Goal: Obtain resource: Download file/media

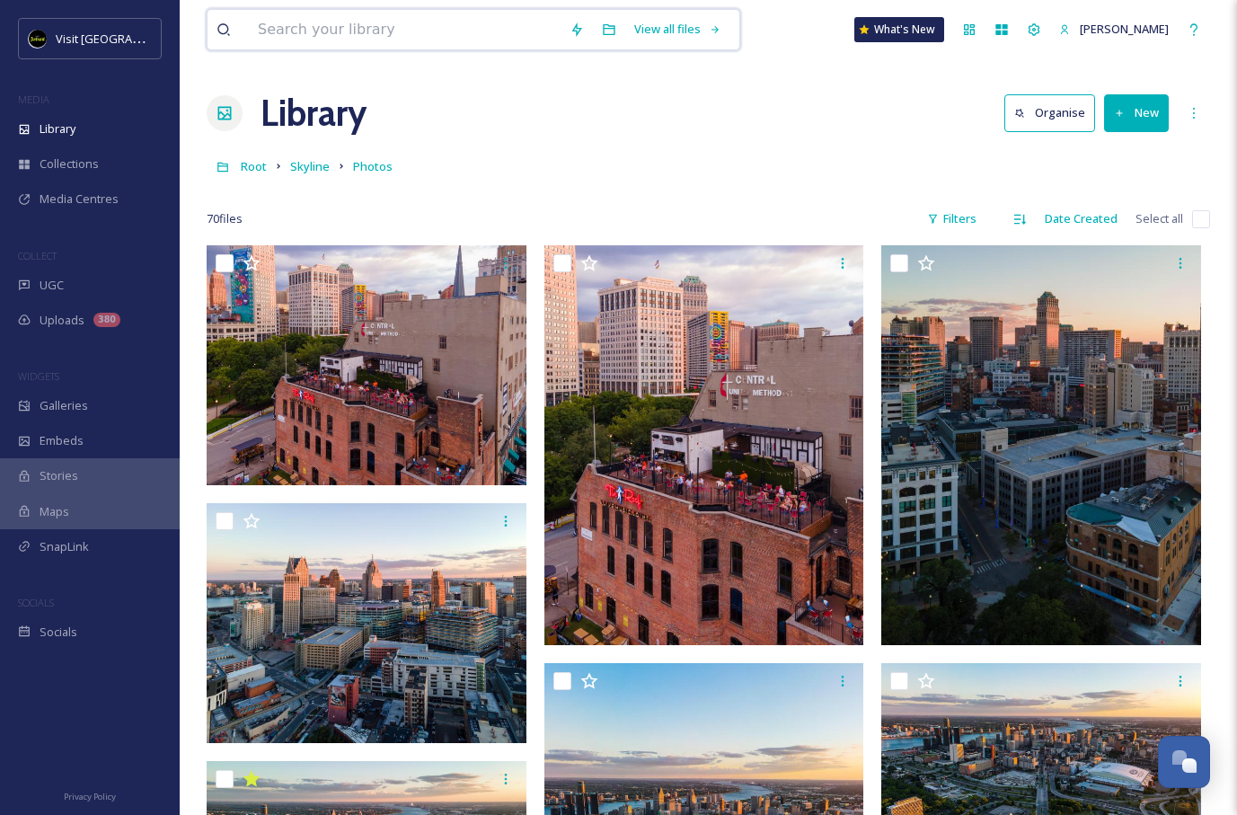
click at [468, 25] on input at bounding box center [405, 30] width 312 height 40
type input "ford rouge"
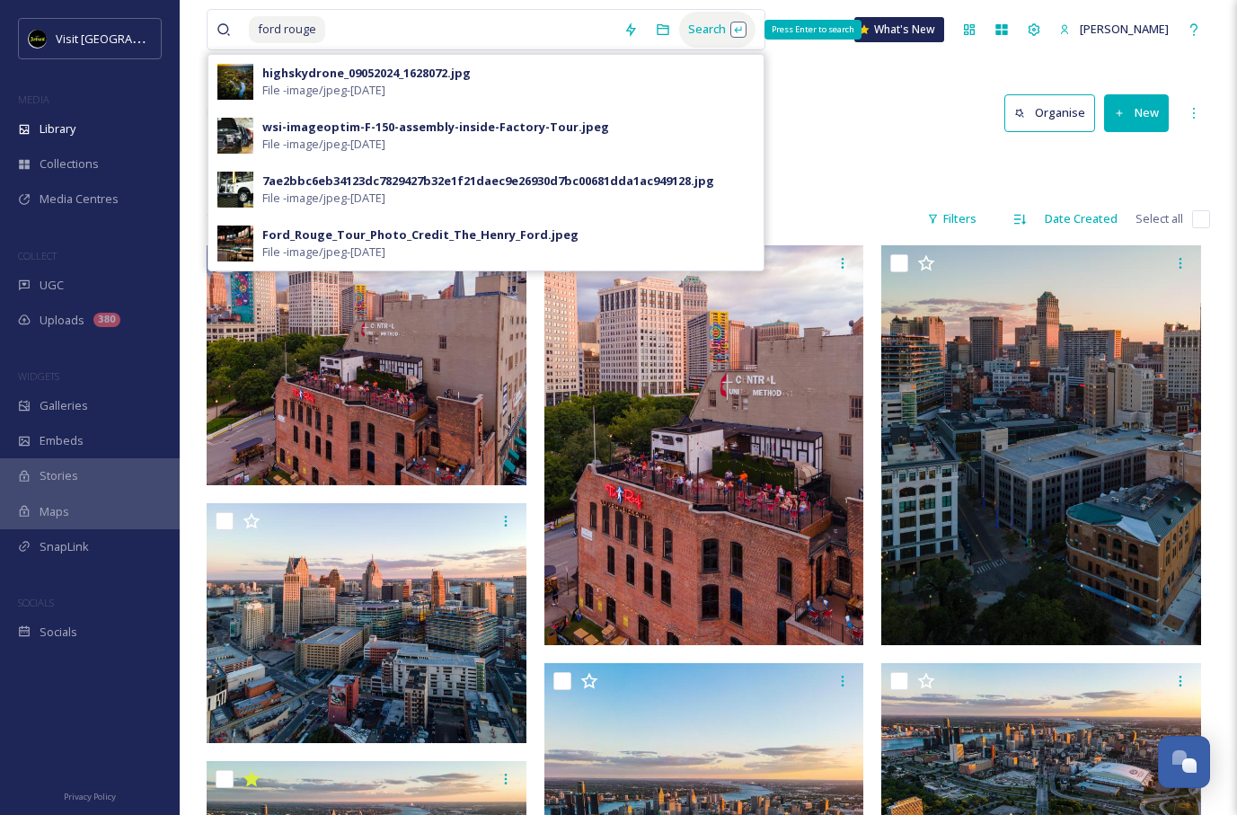
click at [686, 30] on div "Search Press Enter to search" at bounding box center [717, 29] width 76 height 35
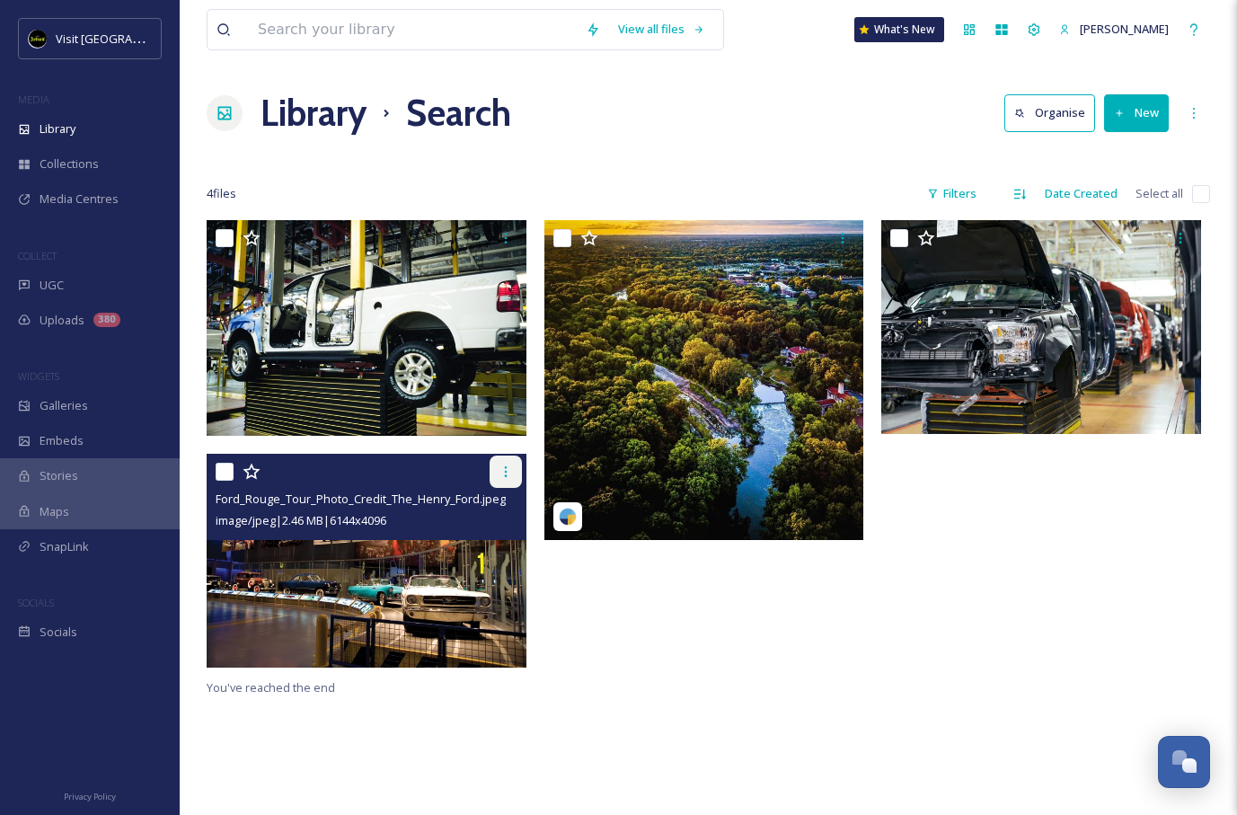
click at [501, 471] on icon at bounding box center [506, 471] width 14 height 14
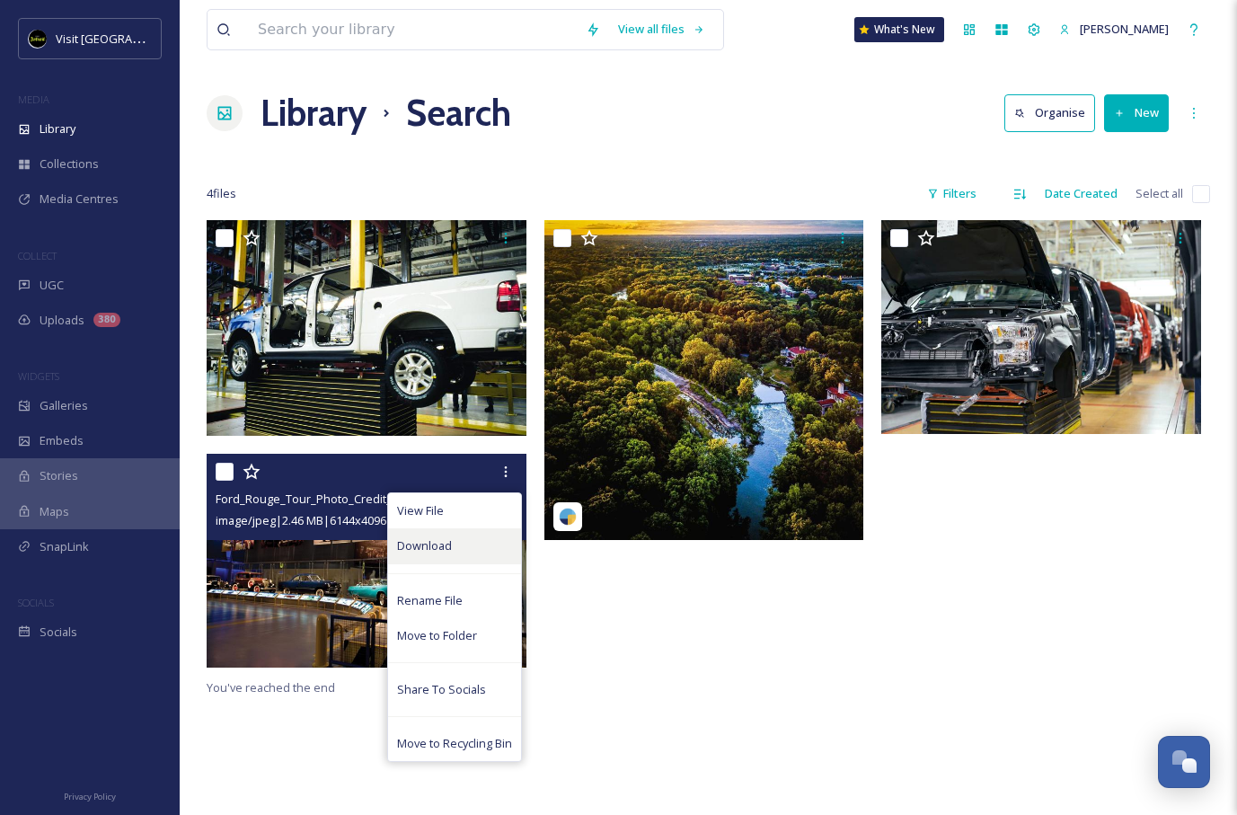
click at [437, 538] on span "Download" at bounding box center [424, 545] width 55 height 17
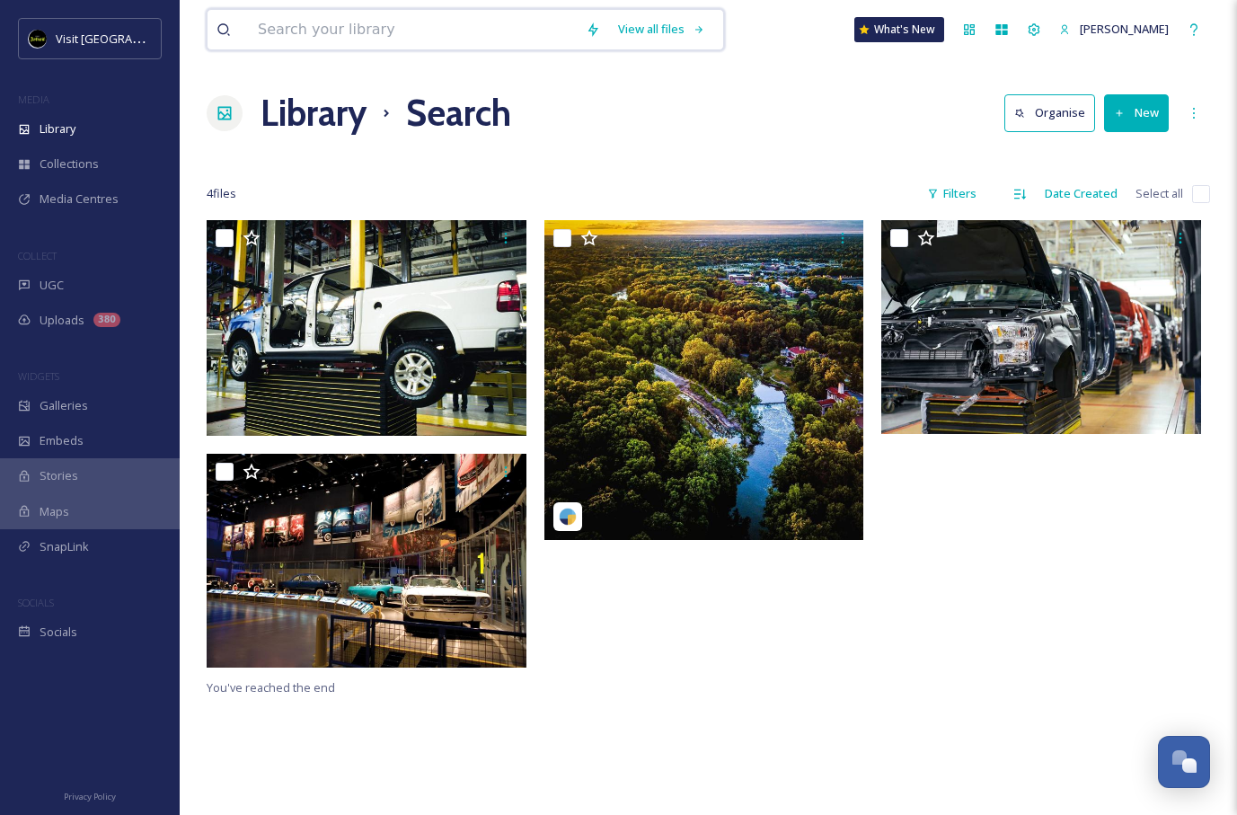
click at [445, 40] on input at bounding box center [413, 30] width 328 height 40
type input "bureau"
click at [652, 22] on div "Search" at bounding box center [662, 29] width 56 height 35
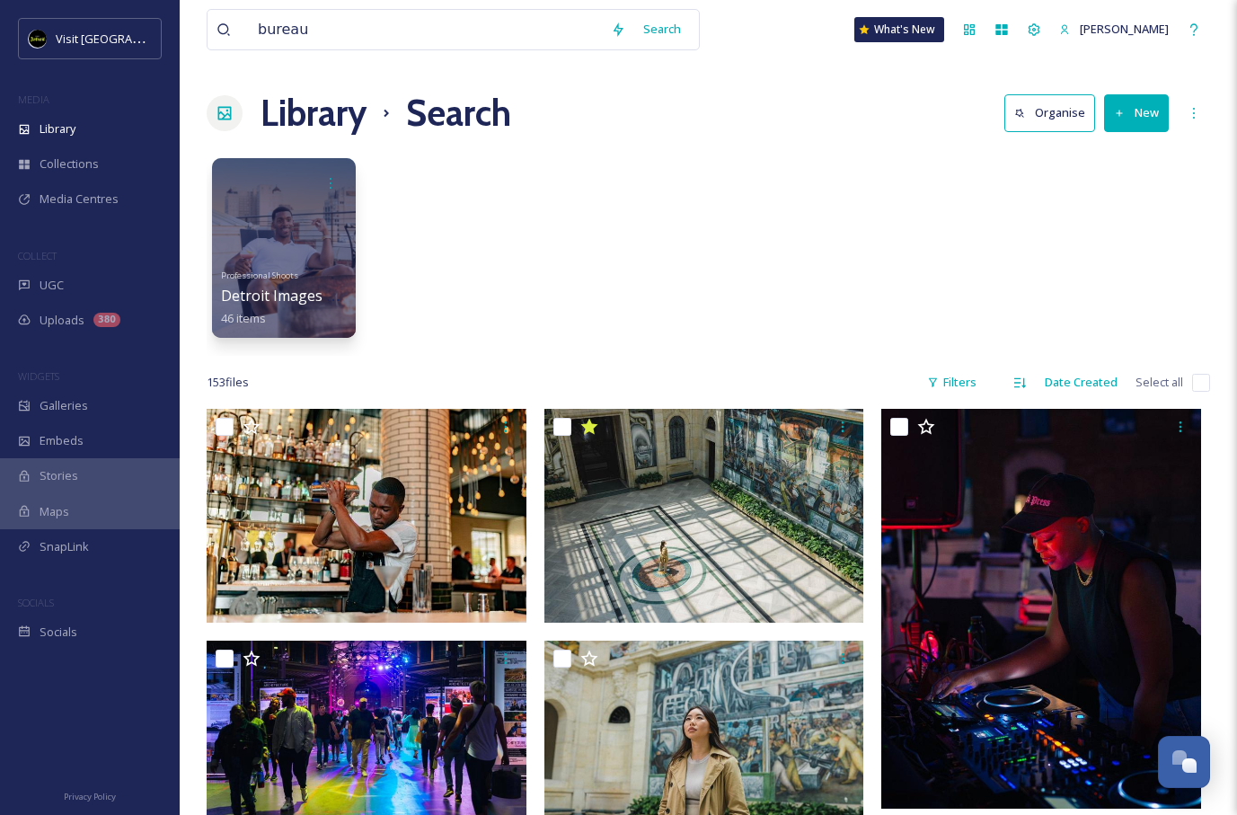
click at [771, 326] on div "Professional Shoots Detroit Images by BUREAU 46 items" at bounding box center [708, 252] width 1003 height 207
click at [273, 186] on div at bounding box center [284, 181] width 128 height 33
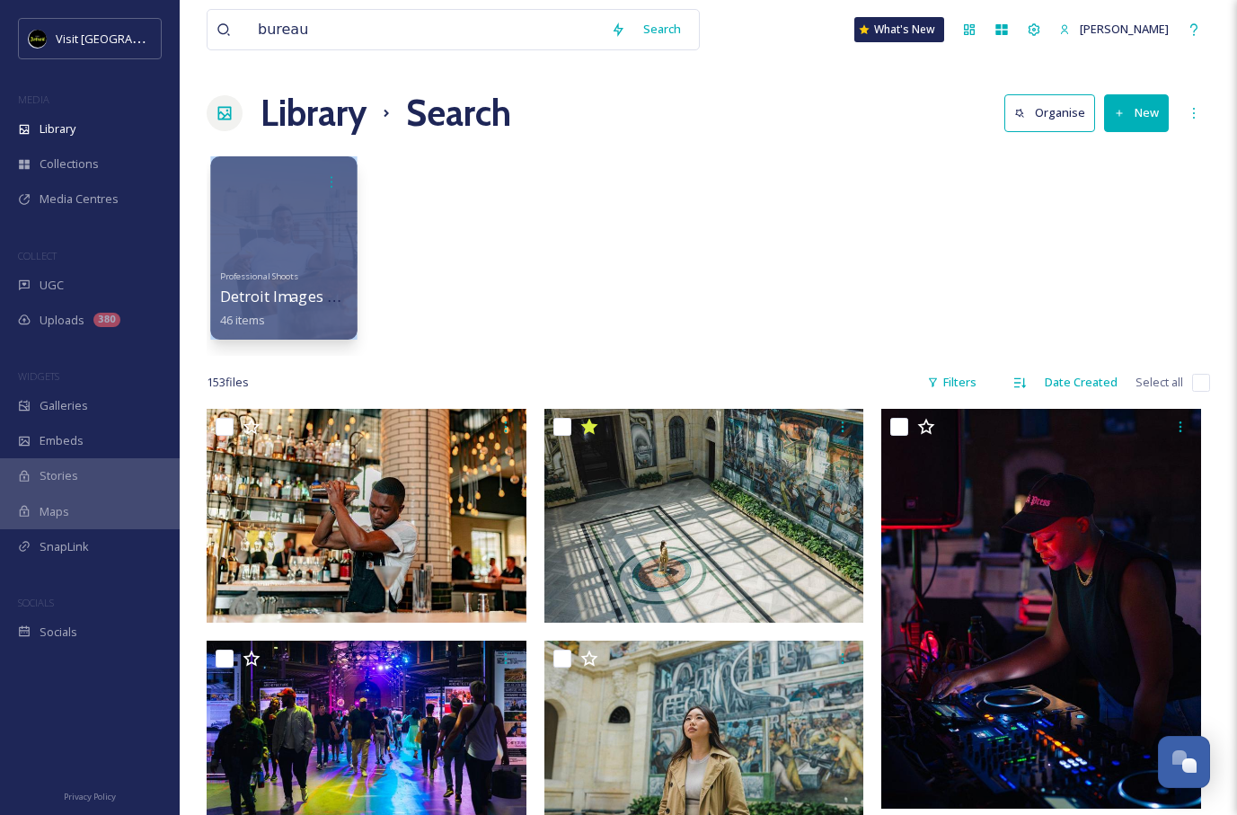
click at [273, 186] on div at bounding box center [284, 181] width 128 height 33
click at [281, 271] on span "Professional Shoots" at bounding box center [259, 275] width 79 height 12
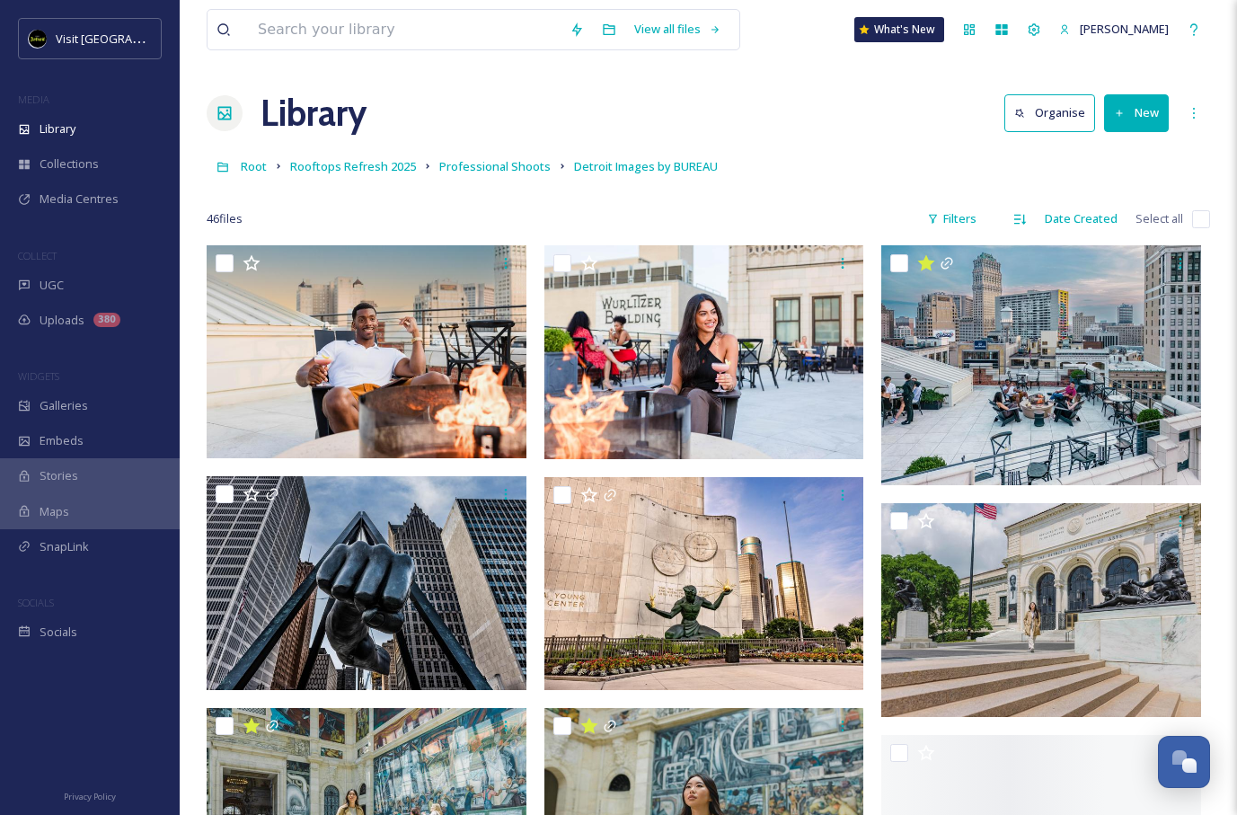
click at [856, 134] on div "Library Organise New" at bounding box center [708, 113] width 1003 height 54
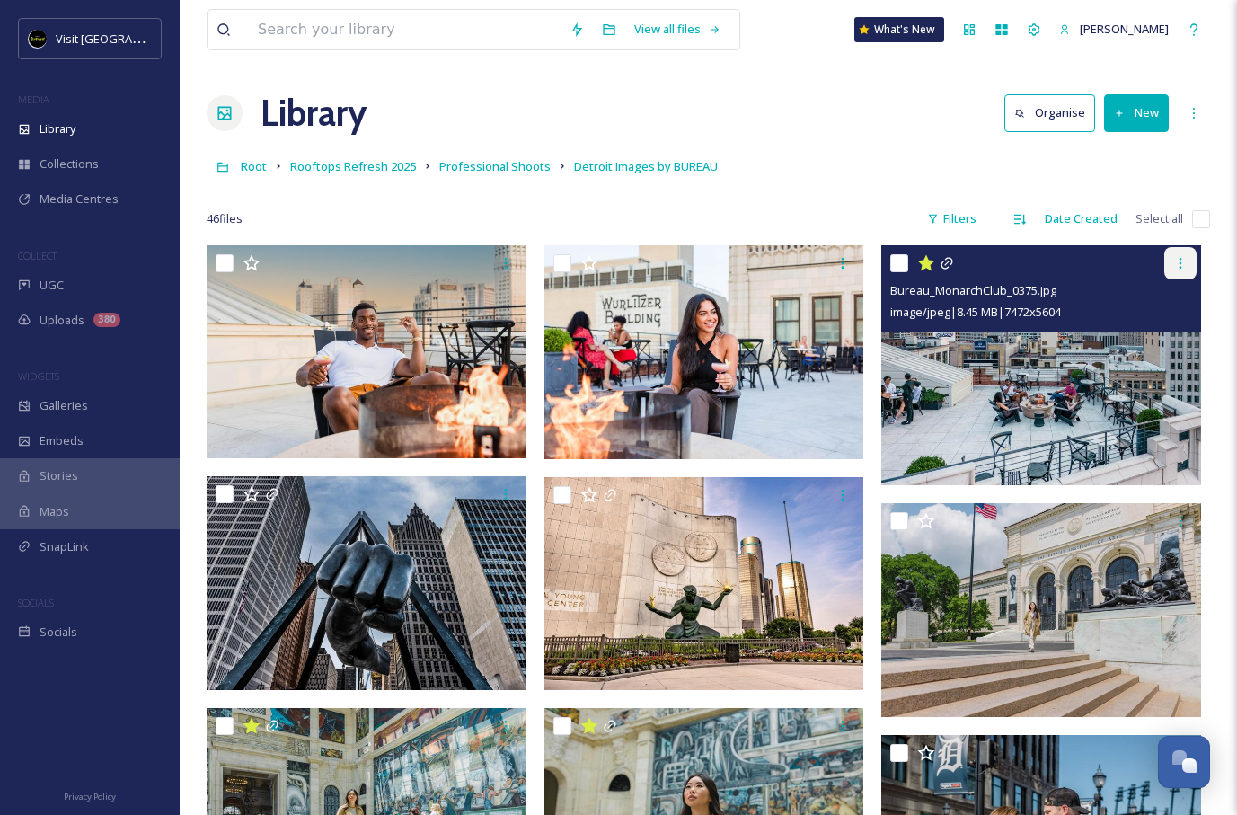
click at [1186, 252] on div at bounding box center [1180, 263] width 32 height 32
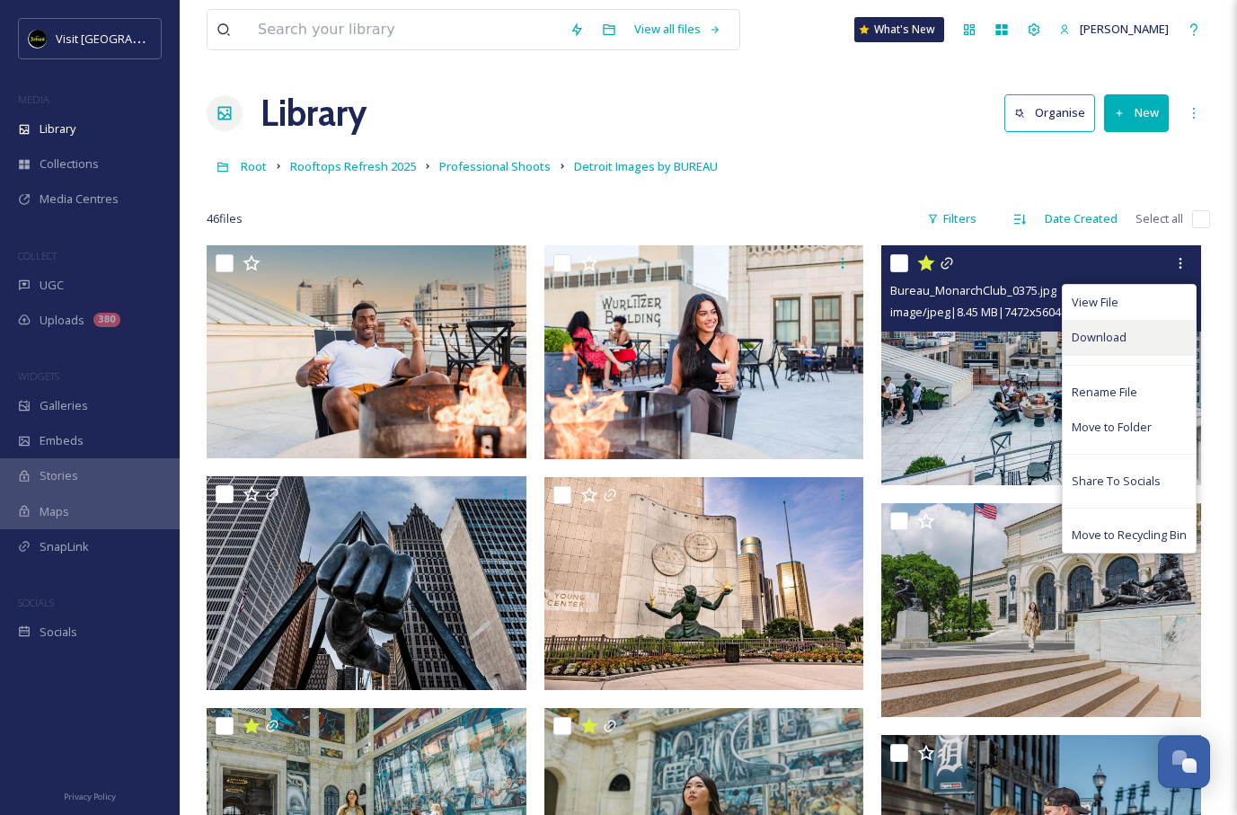
click at [1107, 327] on div "Download" at bounding box center [1129, 337] width 133 height 35
